Goal: Navigation & Orientation: Find specific page/section

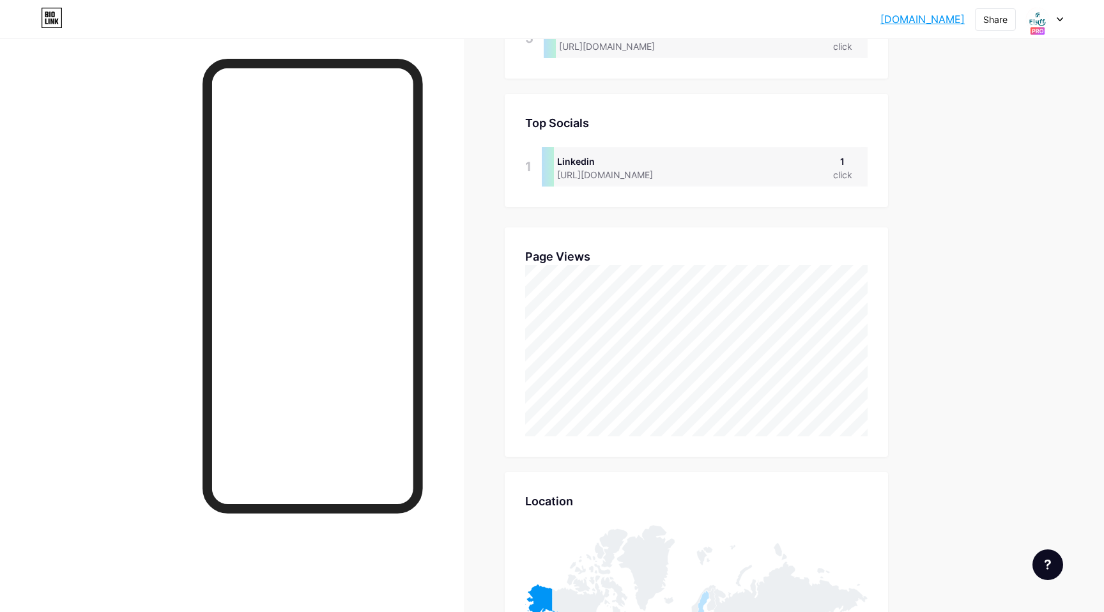
scroll to position [612, 1104]
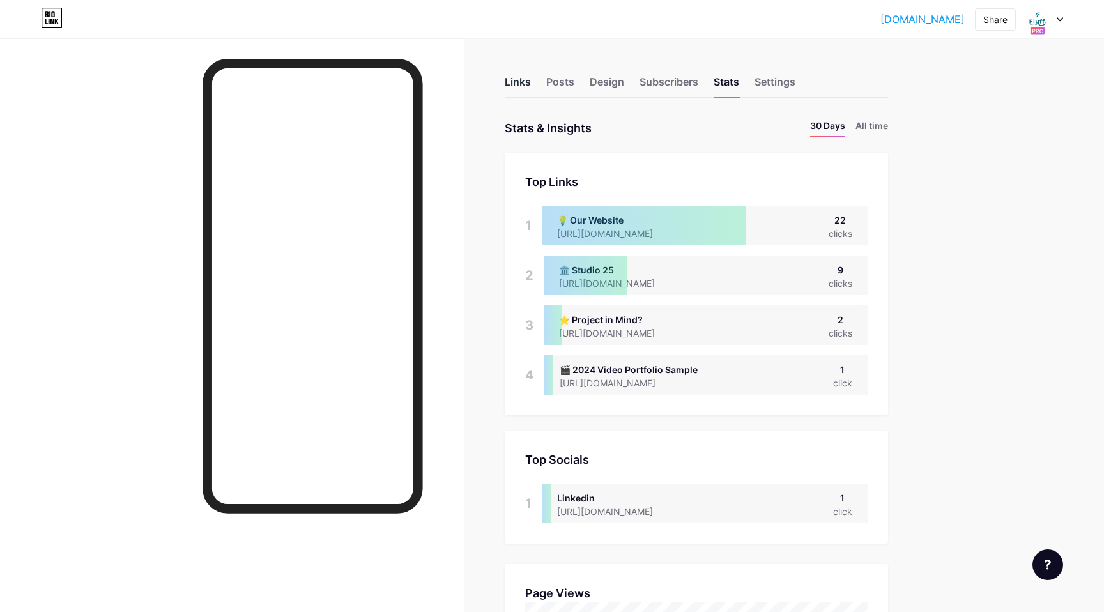
click at [521, 85] on div "Links" at bounding box center [518, 85] width 26 height 23
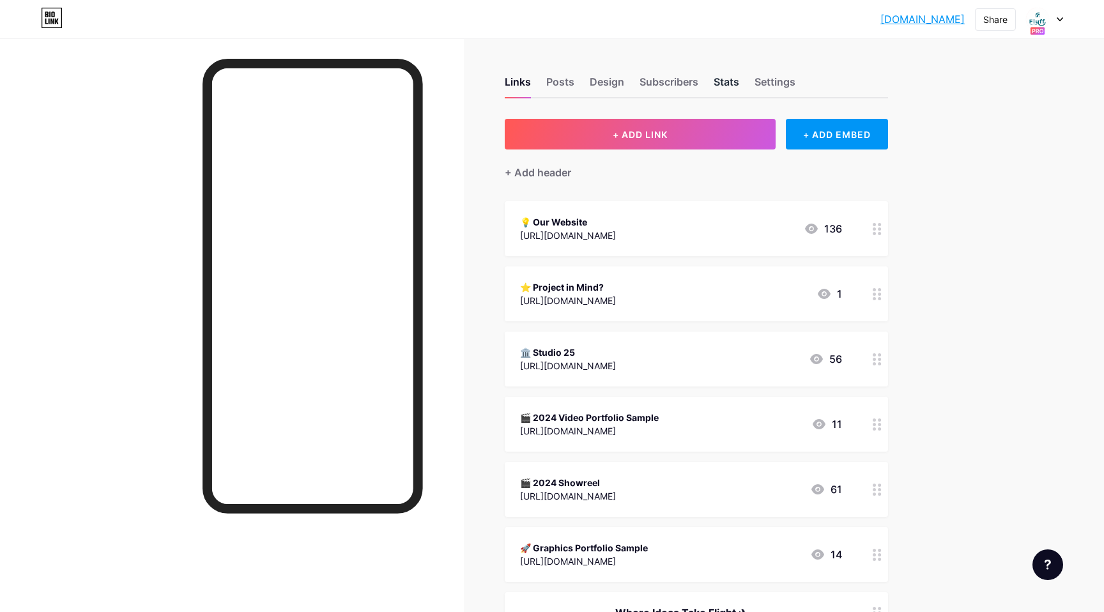
click at [716, 82] on div "Stats" at bounding box center [727, 85] width 26 height 23
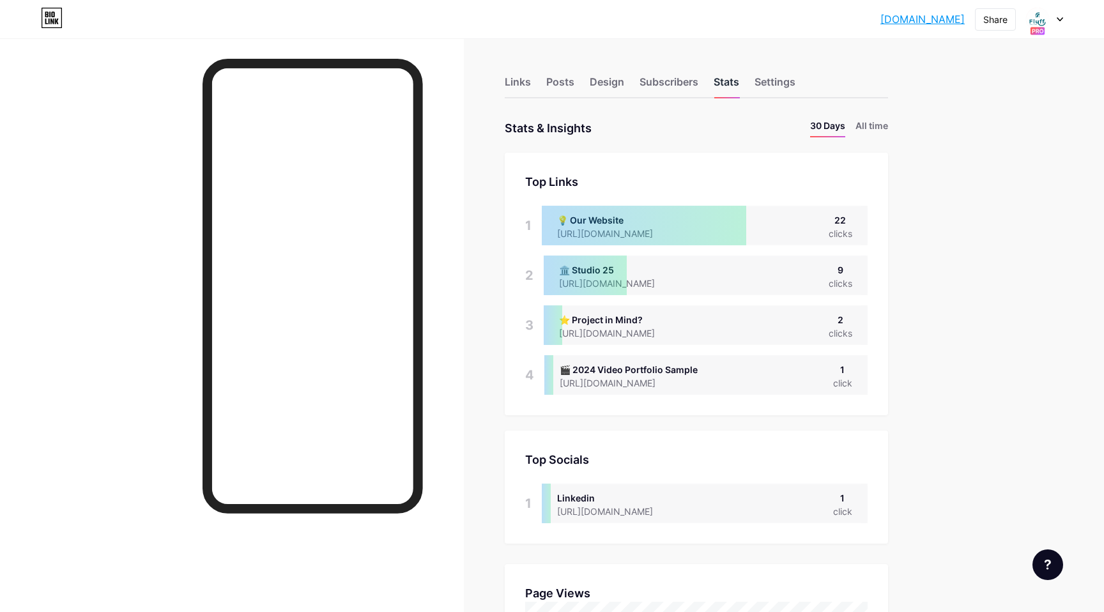
scroll to position [612, 1104]
click at [600, 221] on div at bounding box center [644, 226] width 205 height 40
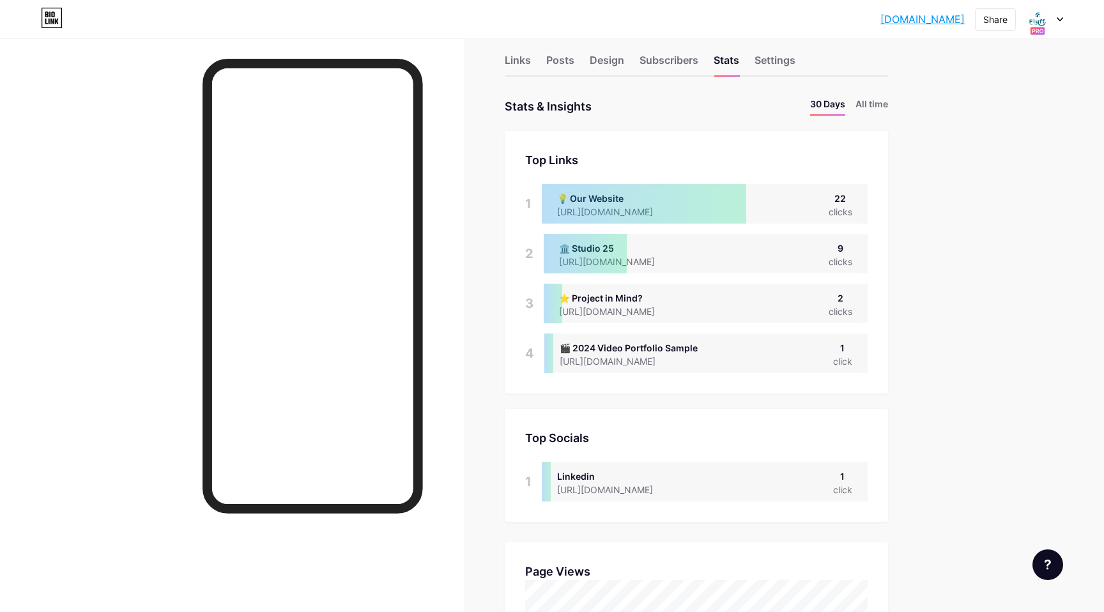
scroll to position [0, 0]
